Goal: Task Accomplishment & Management: Complete application form

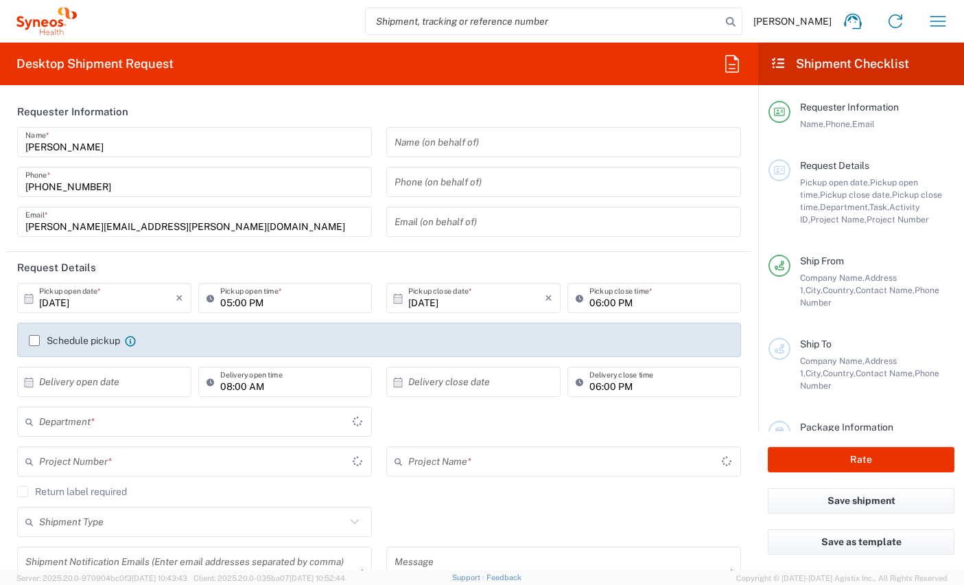
type input "Comunidad de Madrid"
type input "8350"
type input "Spain"
type input "Syneos Health Clinical [GEOGRAPHIC_DATA]"
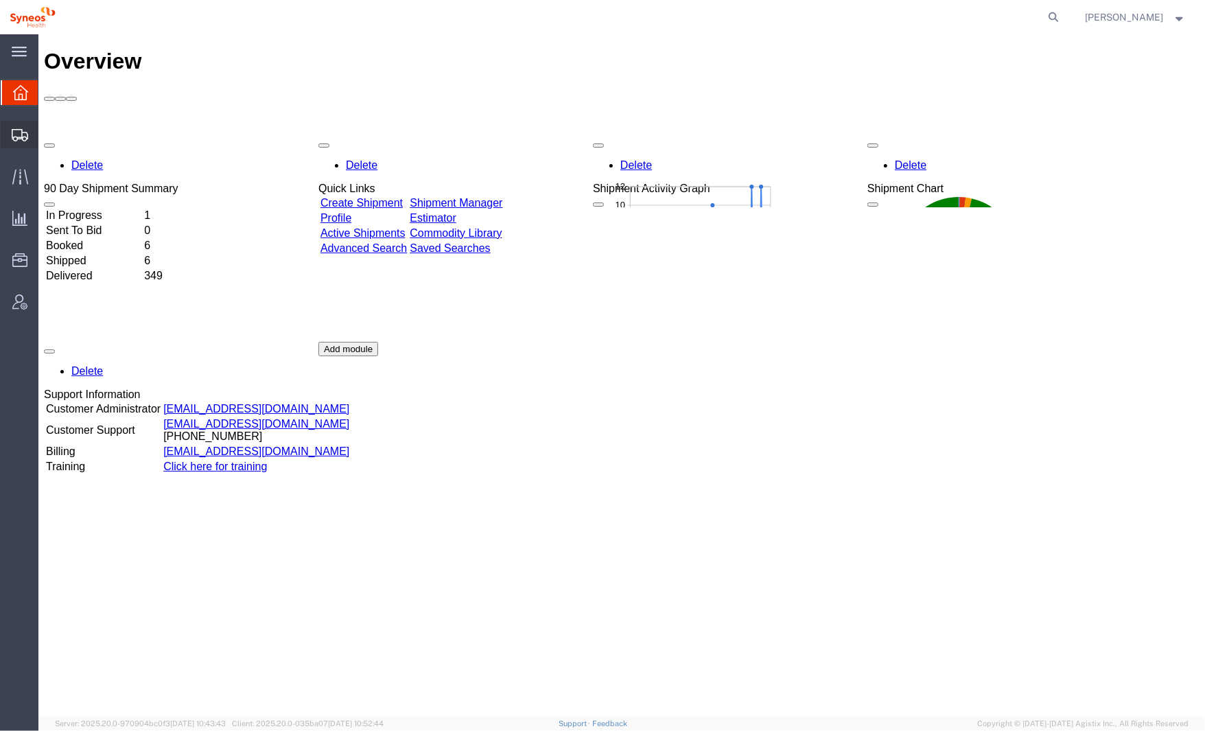
click at [12, 133] on icon at bounding box center [20, 135] width 16 height 12
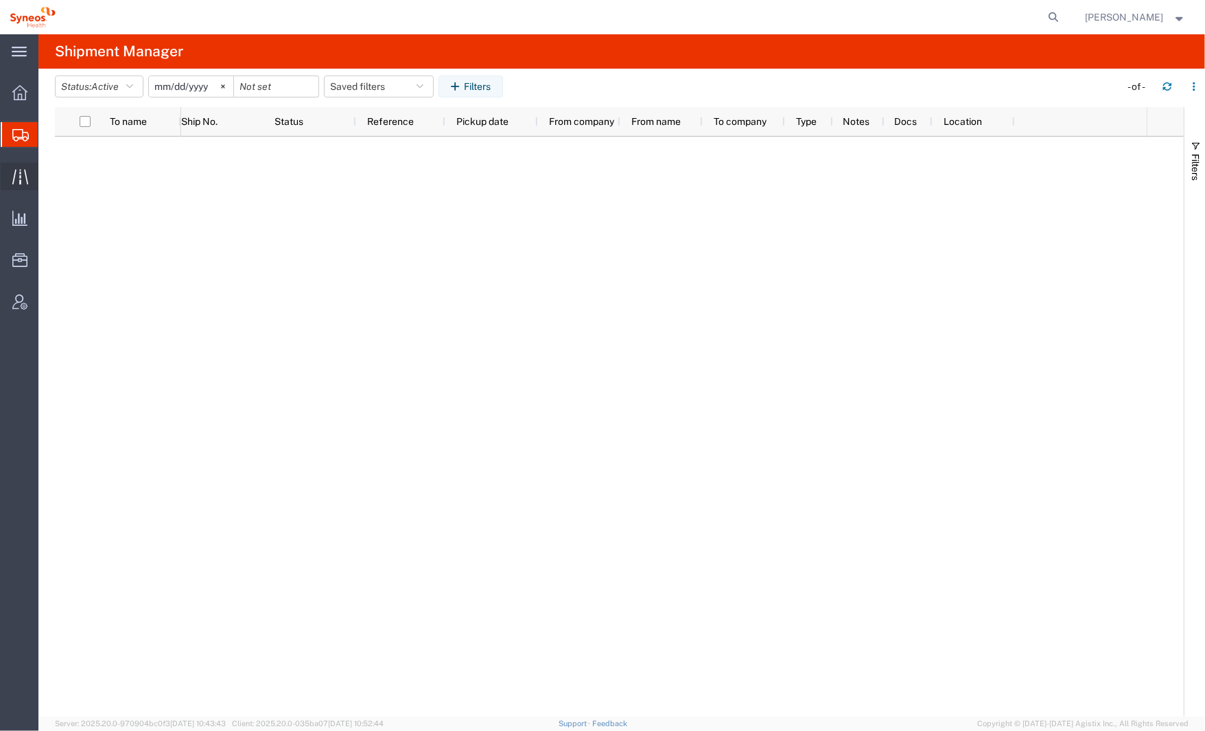
click at [24, 171] on icon at bounding box center [20, 176] width 16 height 15
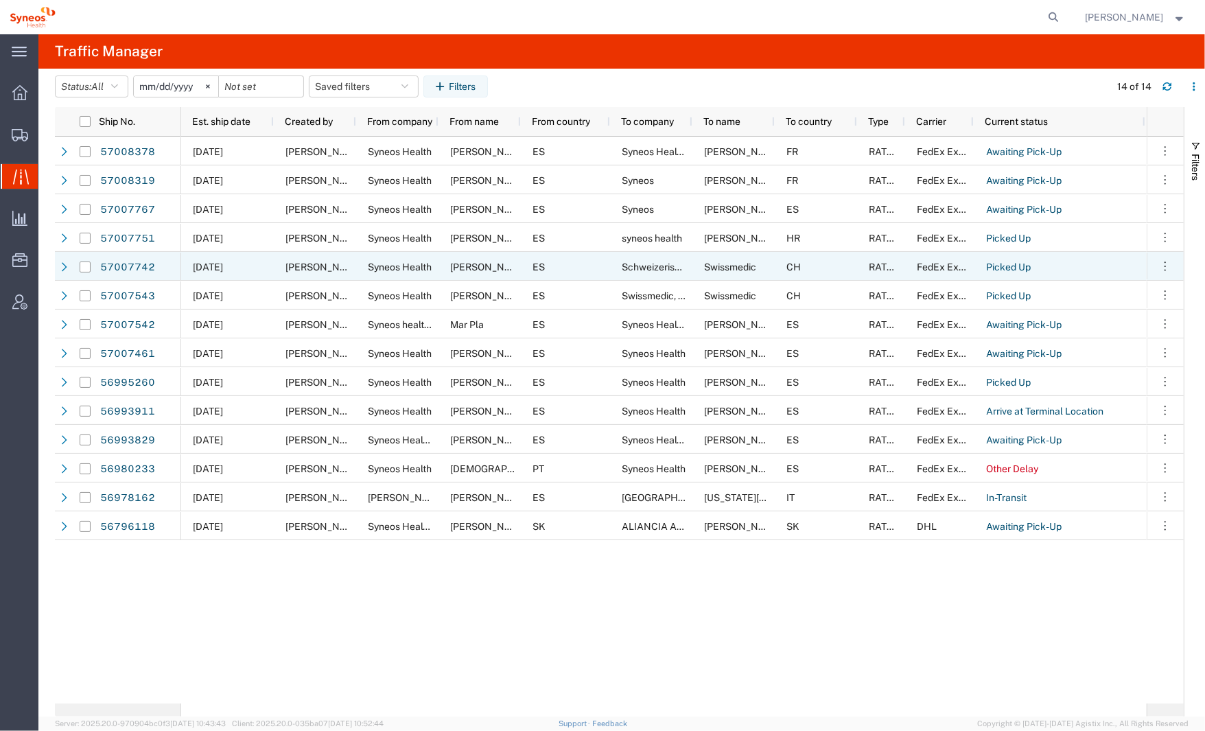
click at [465, 273] on div "[PERSON_NAME]" at bounding box center [480, 266] width 82 height 29
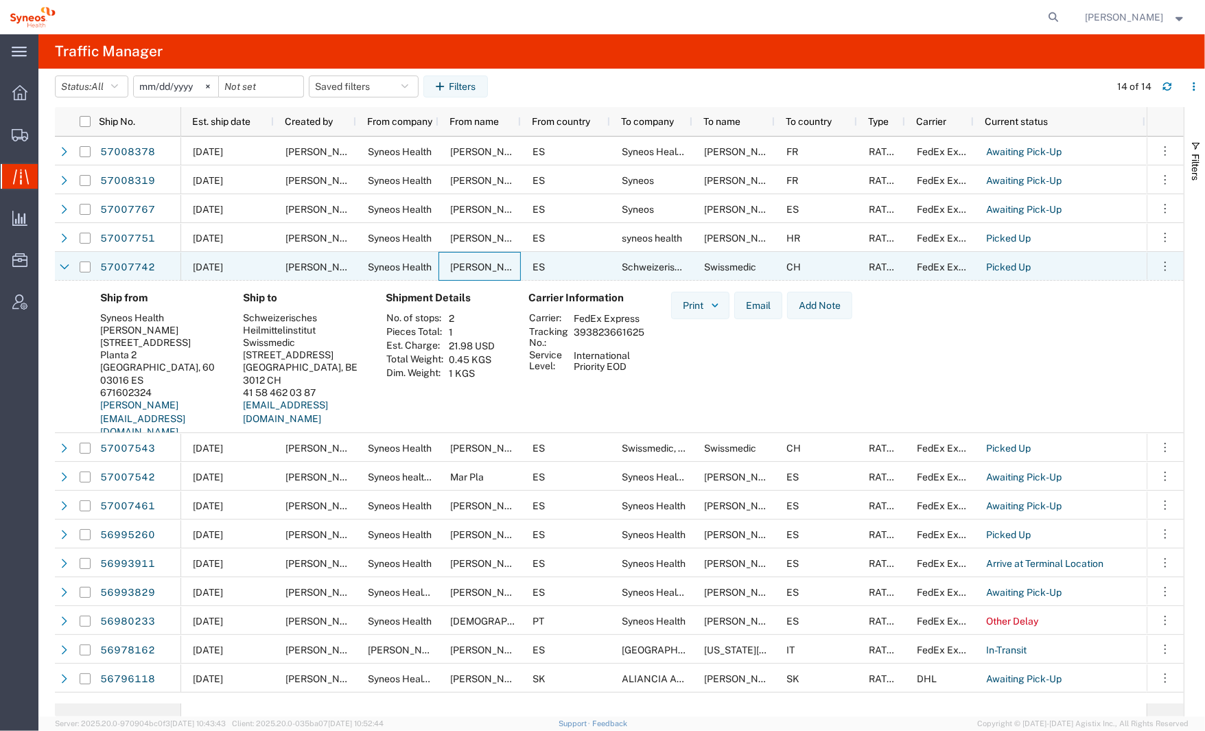
click at [60, 268] on icon at bounding box center [65, 267] width 10 height 10
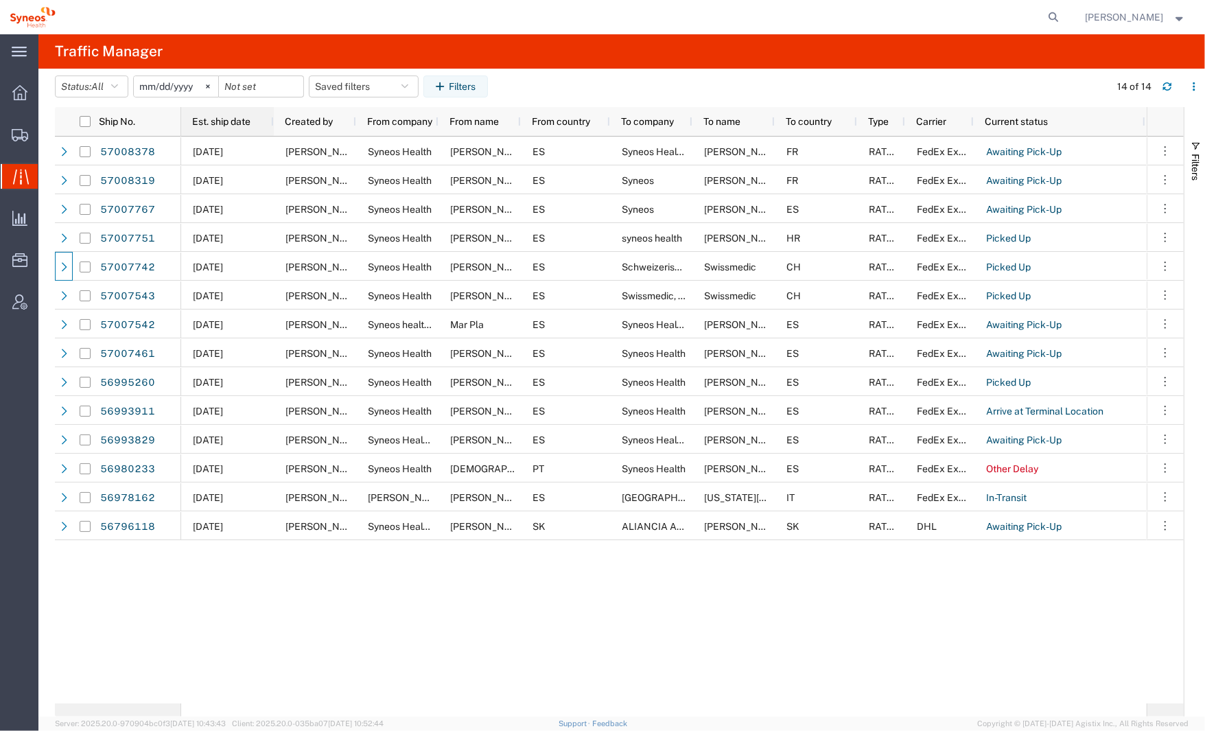
click at [215, 125] on span "Est. ship date" at bounding box center [221, 121] width 58 height 11
